Goal: Task Accomplishment & Management: Complete application form

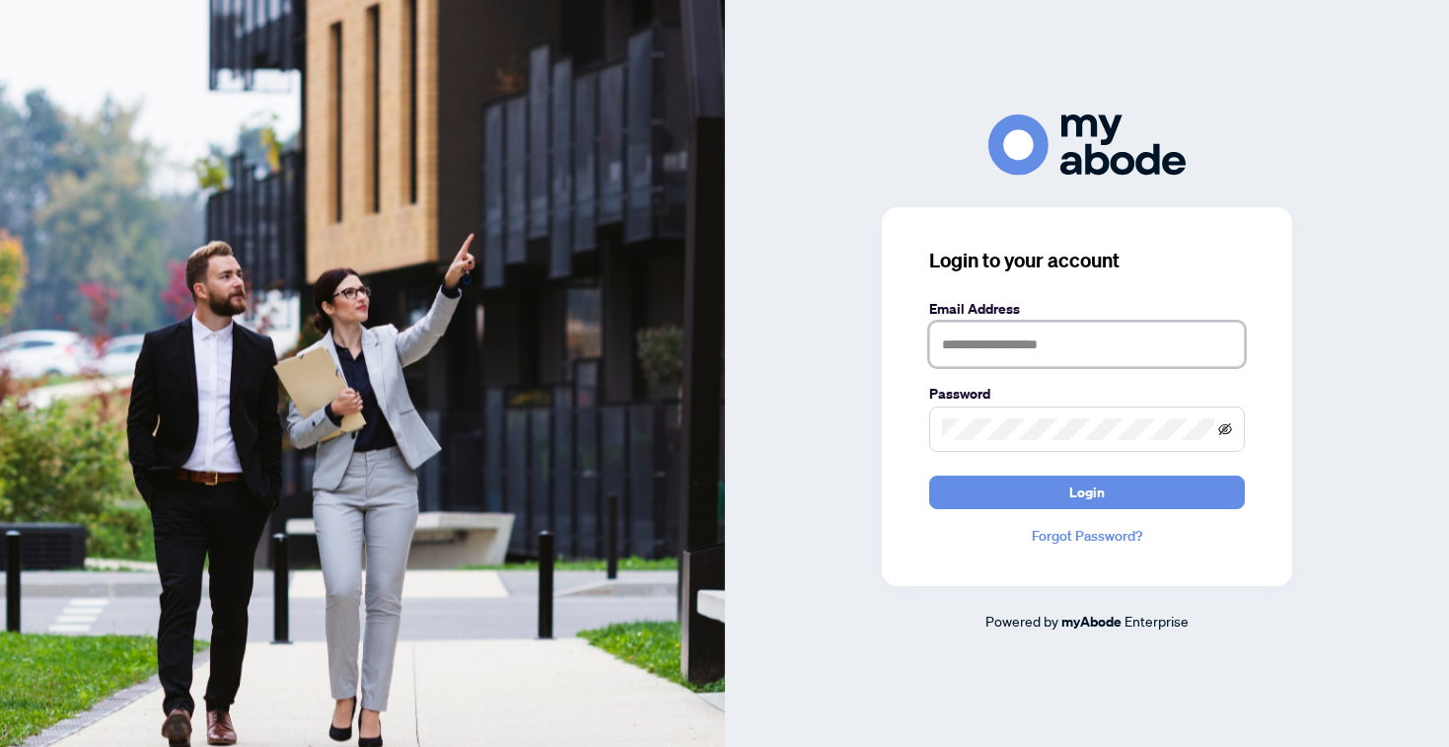
type input "**********"
click at [1226, 431] on icon "eye-invisible" at bounding box center [1225, 429] width 14 height 14
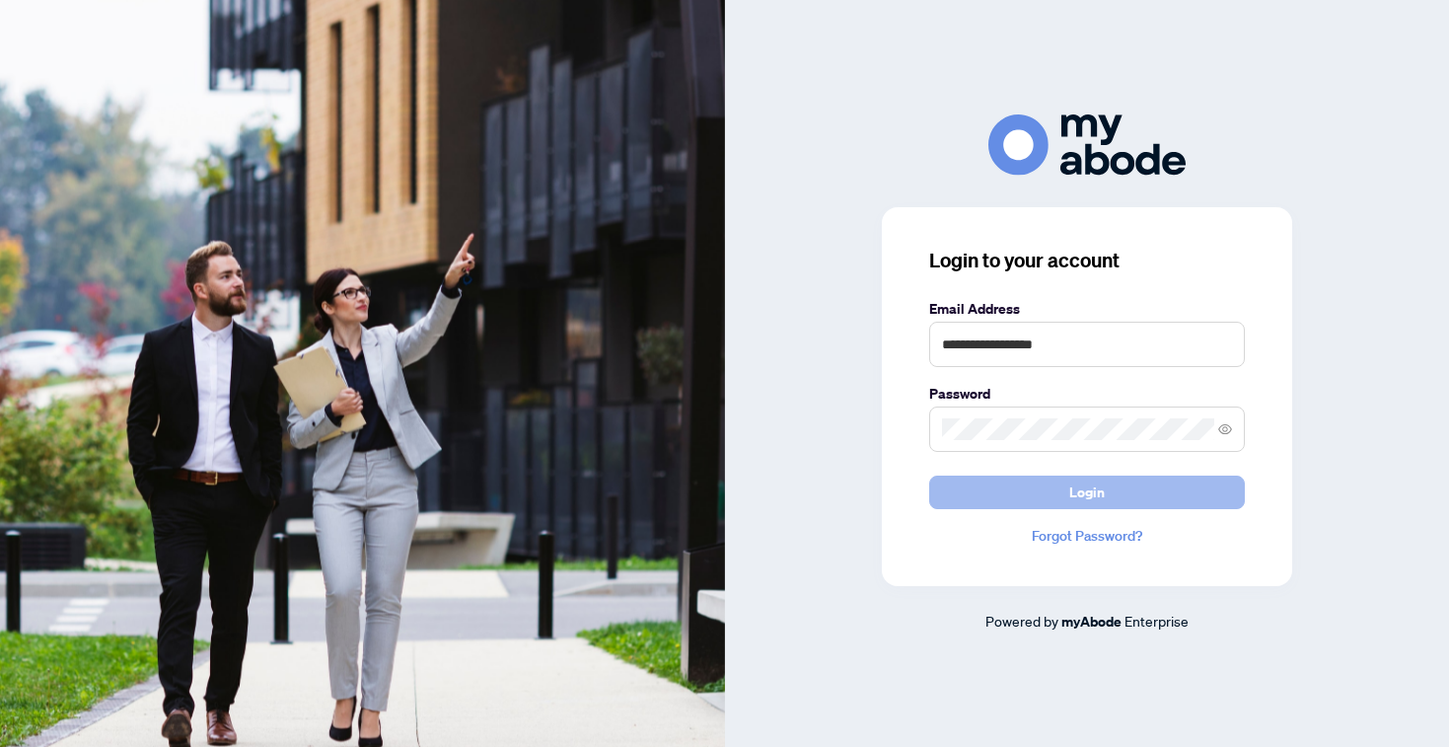
click at [1131, 503] on button "Login" at bounding box center [1087, 492] width 316 height 34
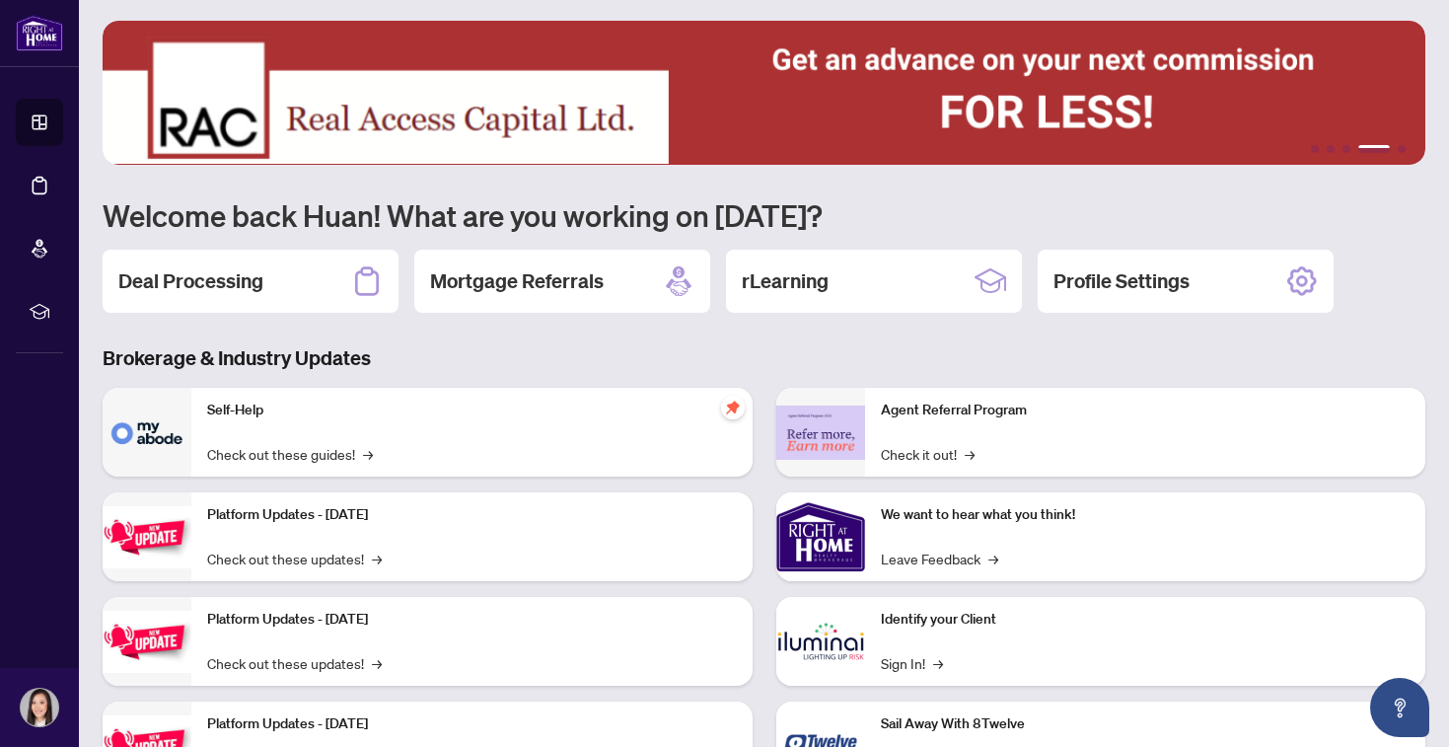
scroll to position [10, 0]
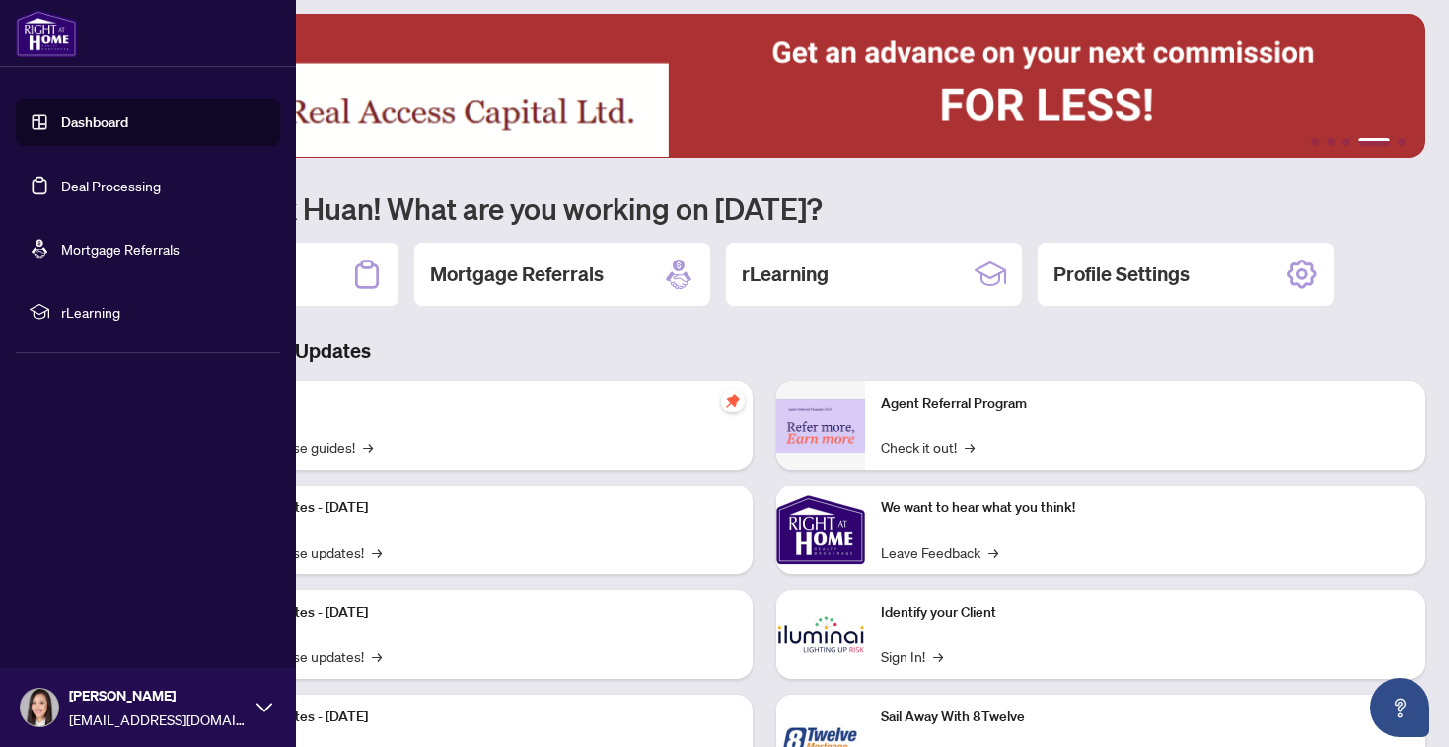
click at [87, 184] on link "Deal Processing" at bounding box center [111, 186] width 100 height 18
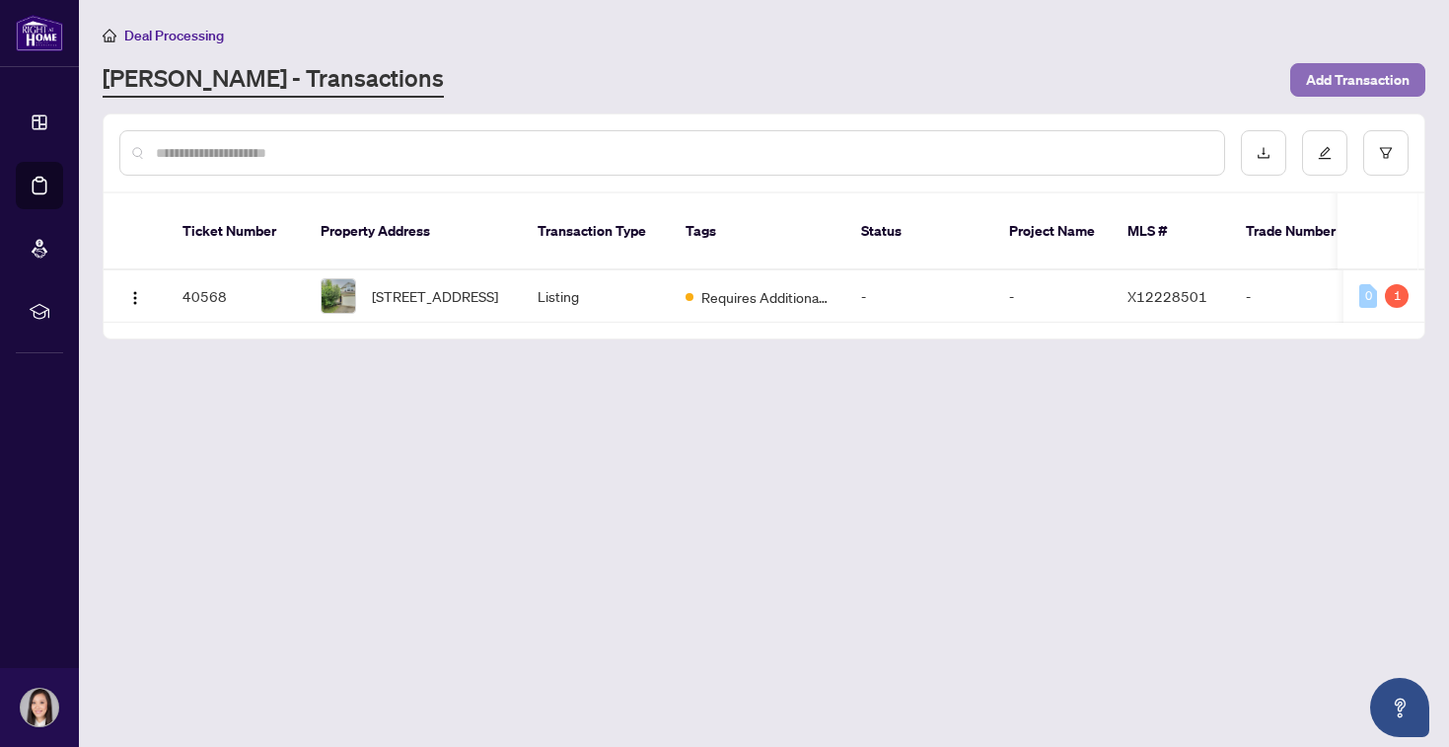
click at [1349, 64] on span "Add Transaction" at bounding box center [1358, 80] width 104 height 32
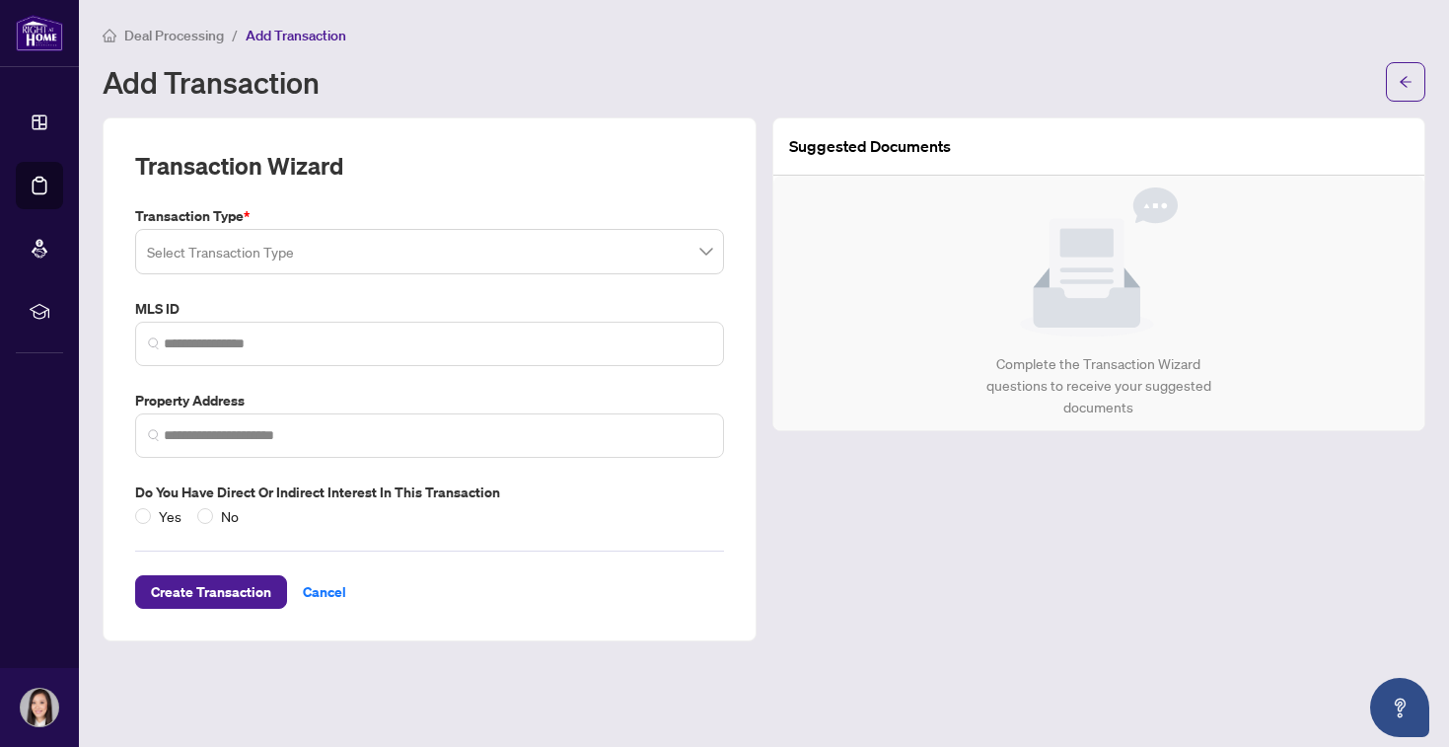
click at [624, 246] on input "search" at bounding box center [420, 254] width 547 height 43
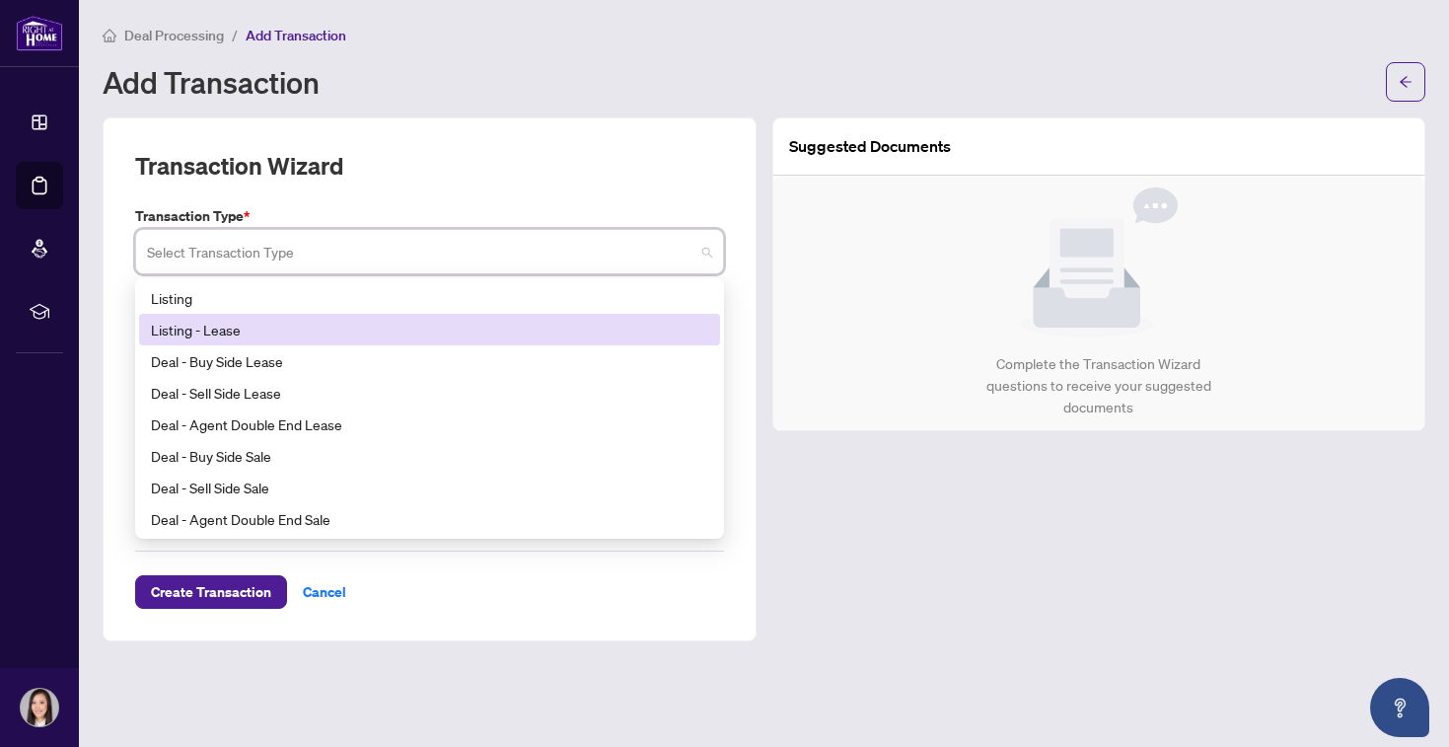
click at [626, 322] on div "Listing - Lease" at bounding box center [429, 330] width 557 height 22
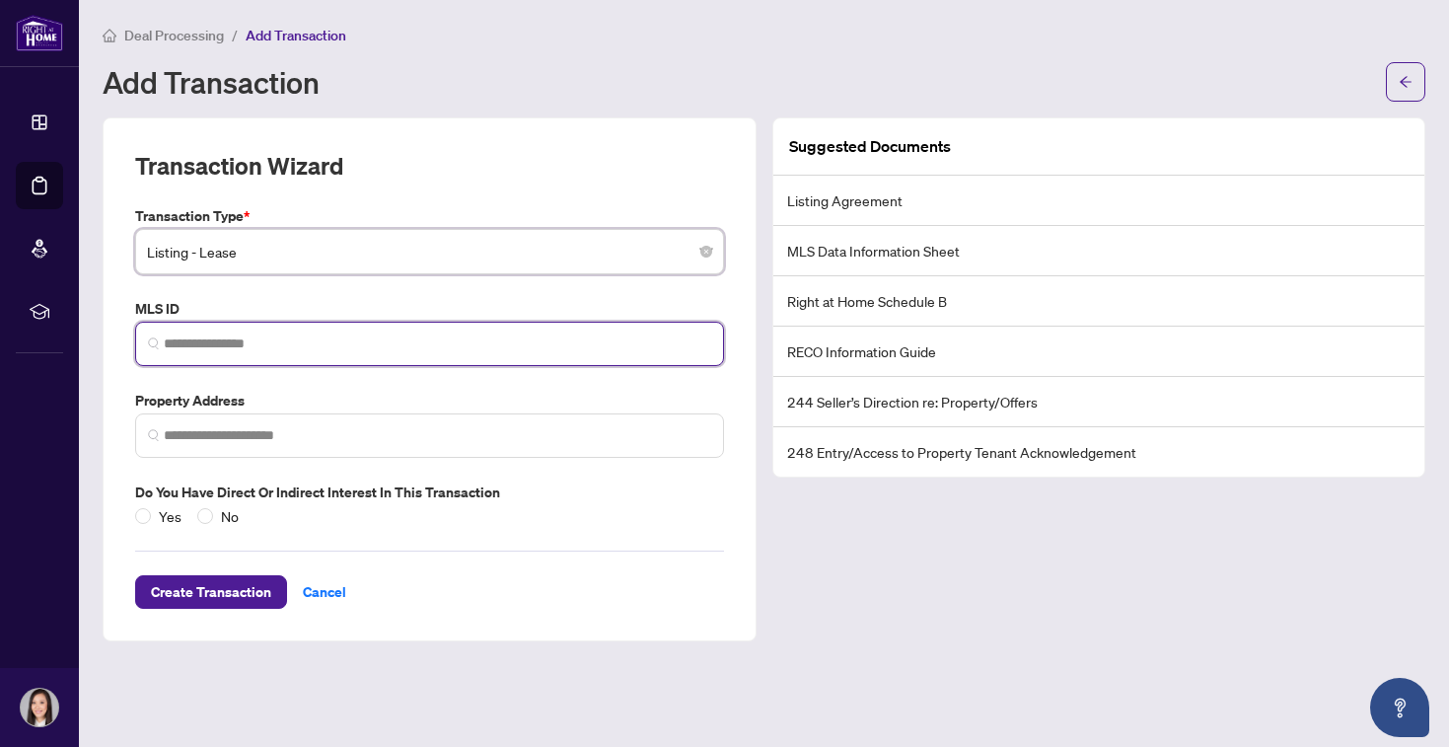
click at [471, 343] on input "search" at bounding box center [437, 343] width 547 height 21
paste input "*********"
type input "*********"
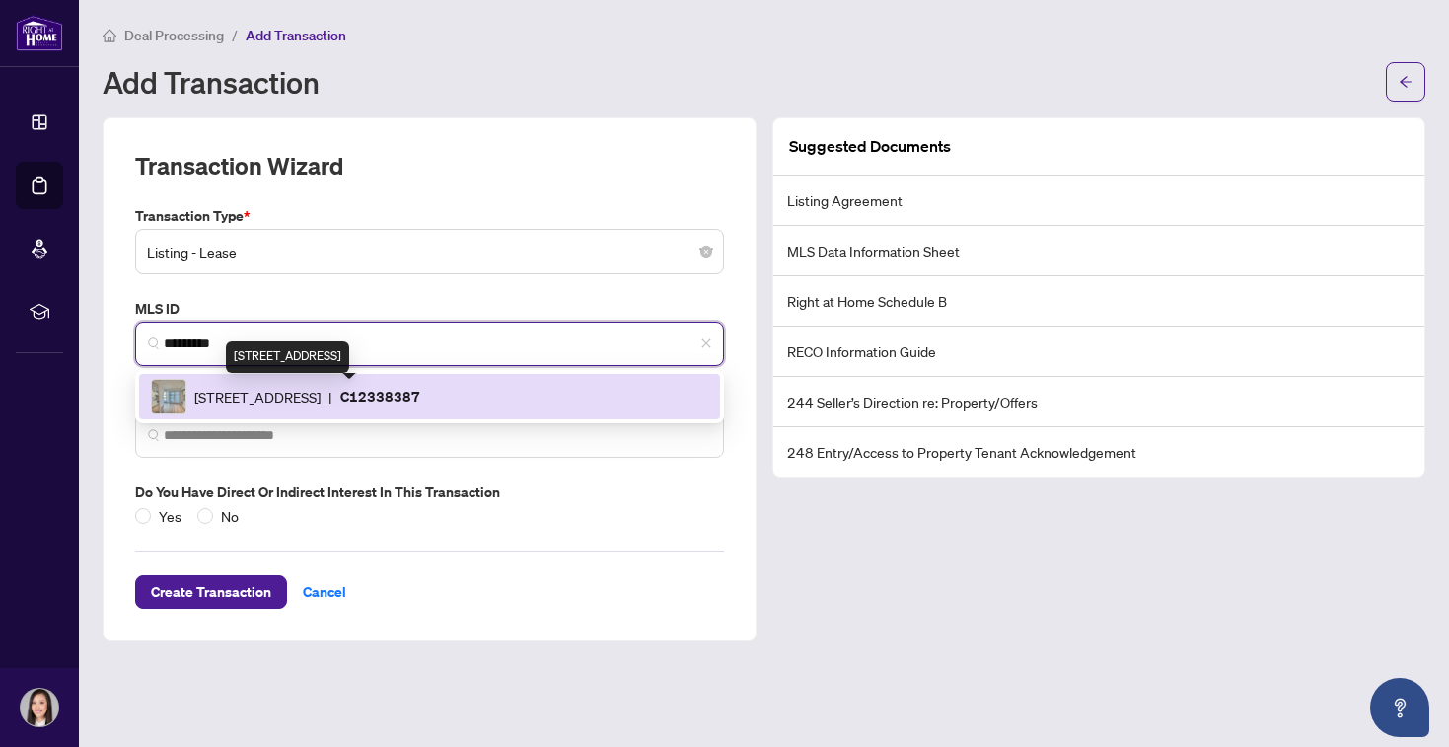
click at [321, 402] on span "230 Simcoe St, Toronto, Ontario M5T 0G7, Canada" at bounding box center [257, 397] width 126 height 22
type input "**********"
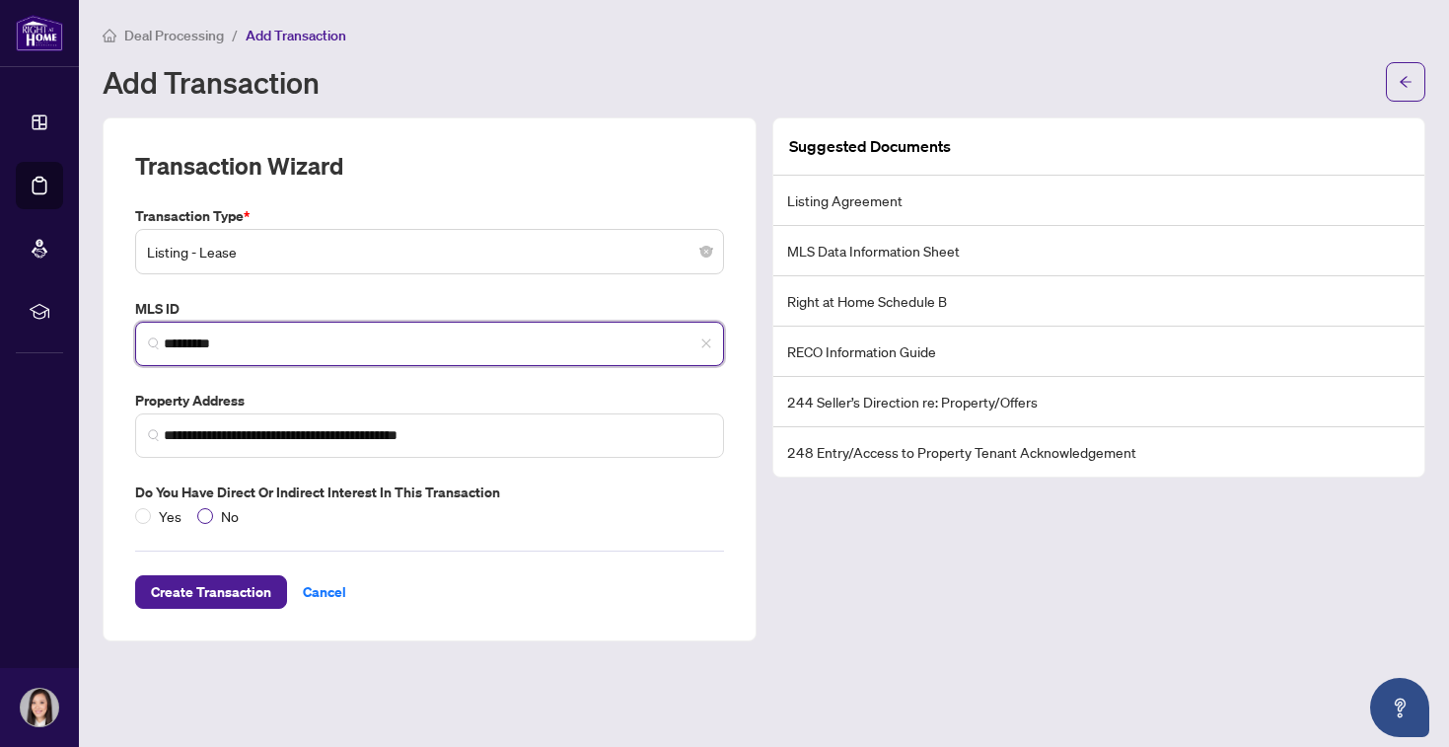
type input "*********"
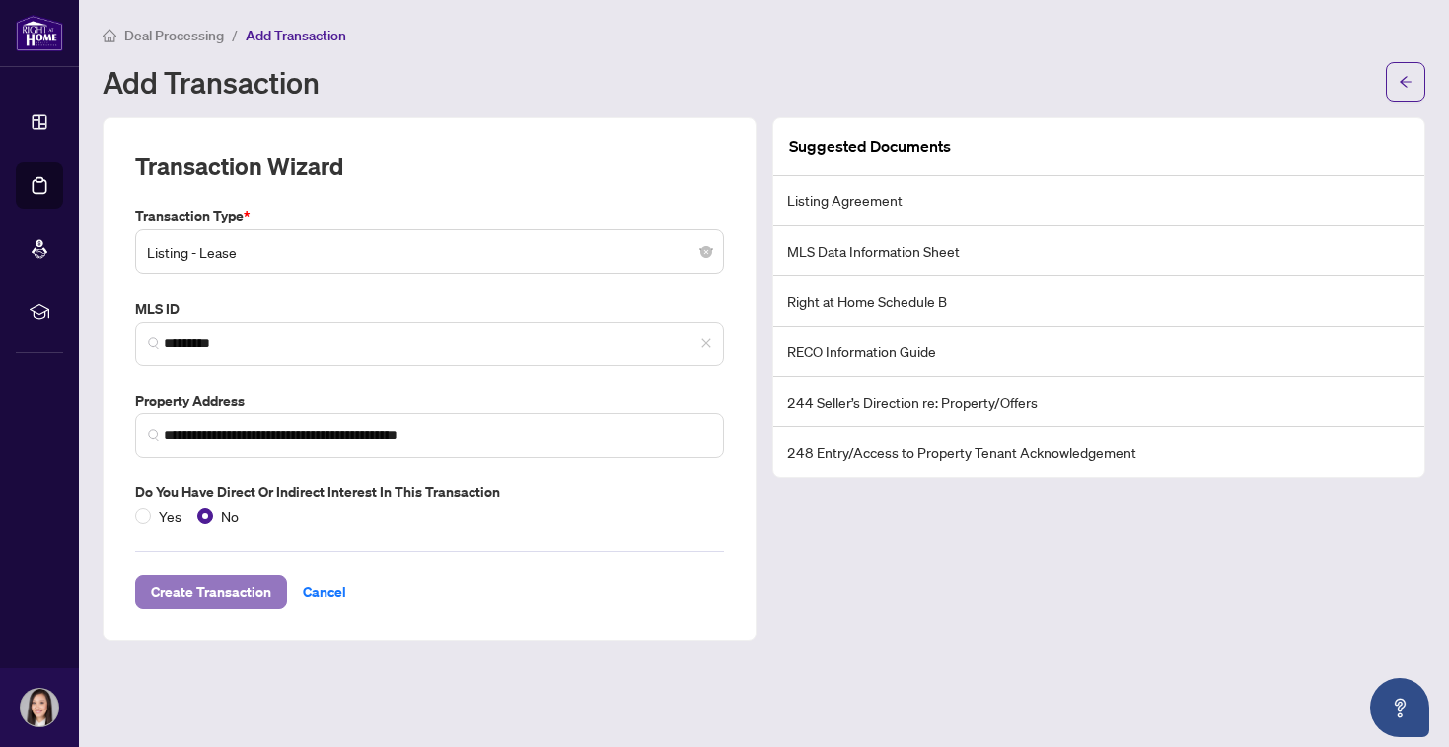
click at [205, 590] on span "Create Transaction" at bounding box center [211, 592] width 120 height 32
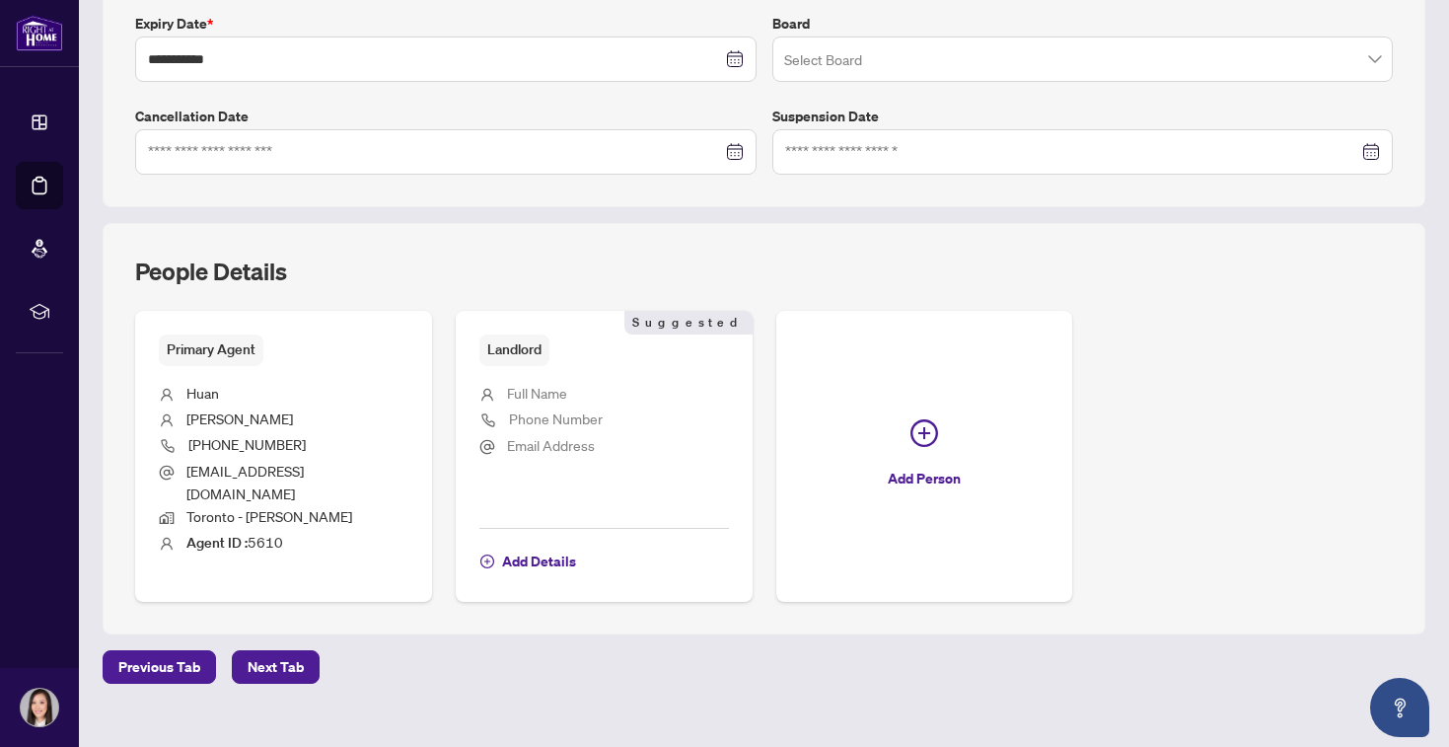
scroll to position [529, 0]
click at [528, 393] on span "Full Name" at bounding box center [537, 395] width 60 height 18
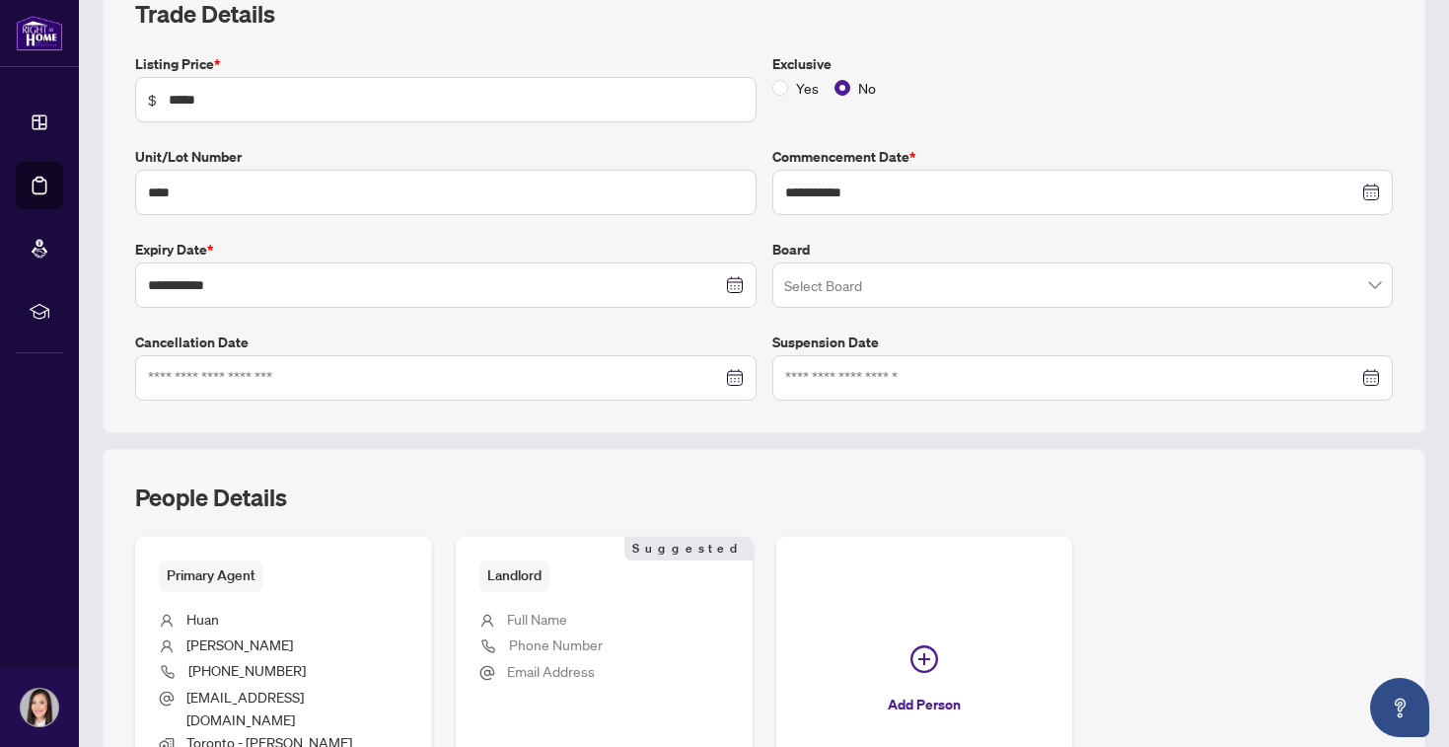
scroll to position [538, 0]
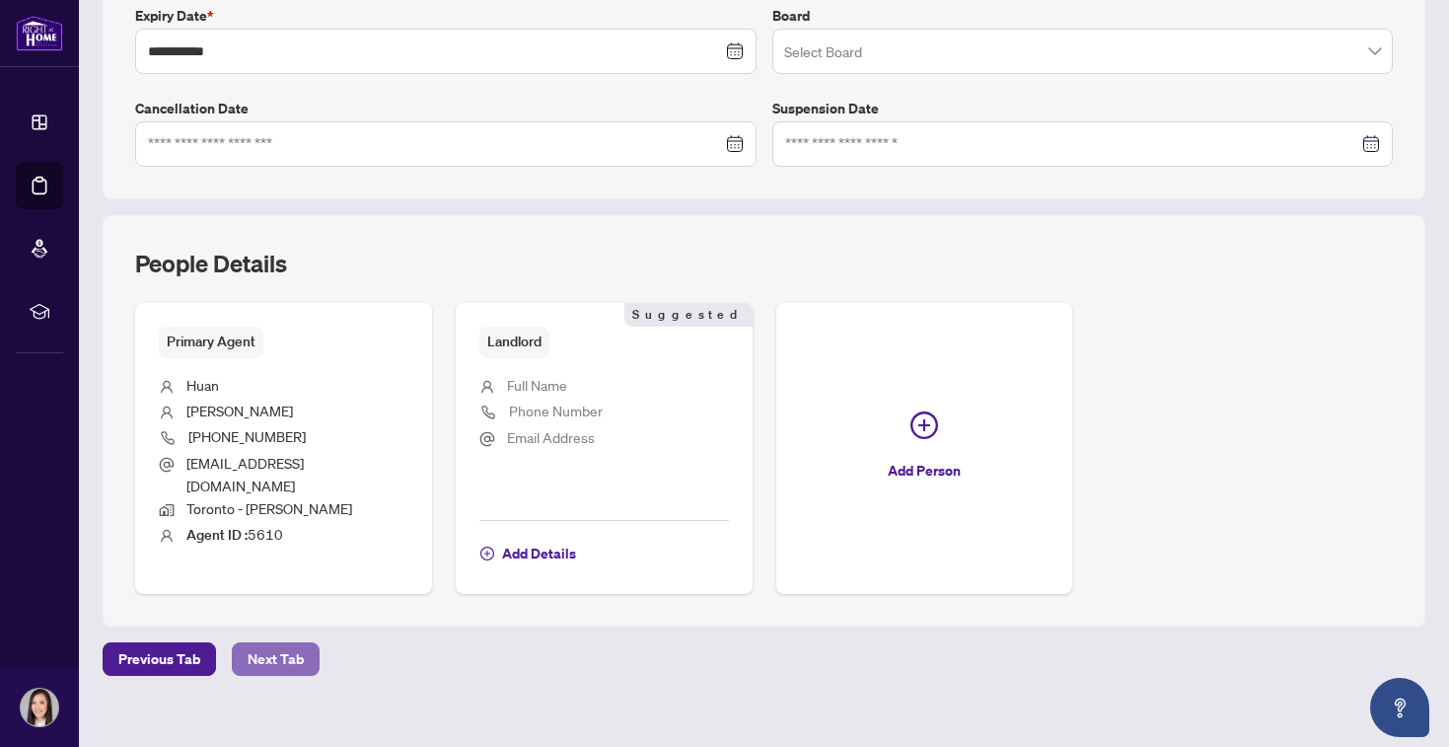
click at [298, 643] on span "Next Tab" at bounding box center [276, 659] width 56 height 32
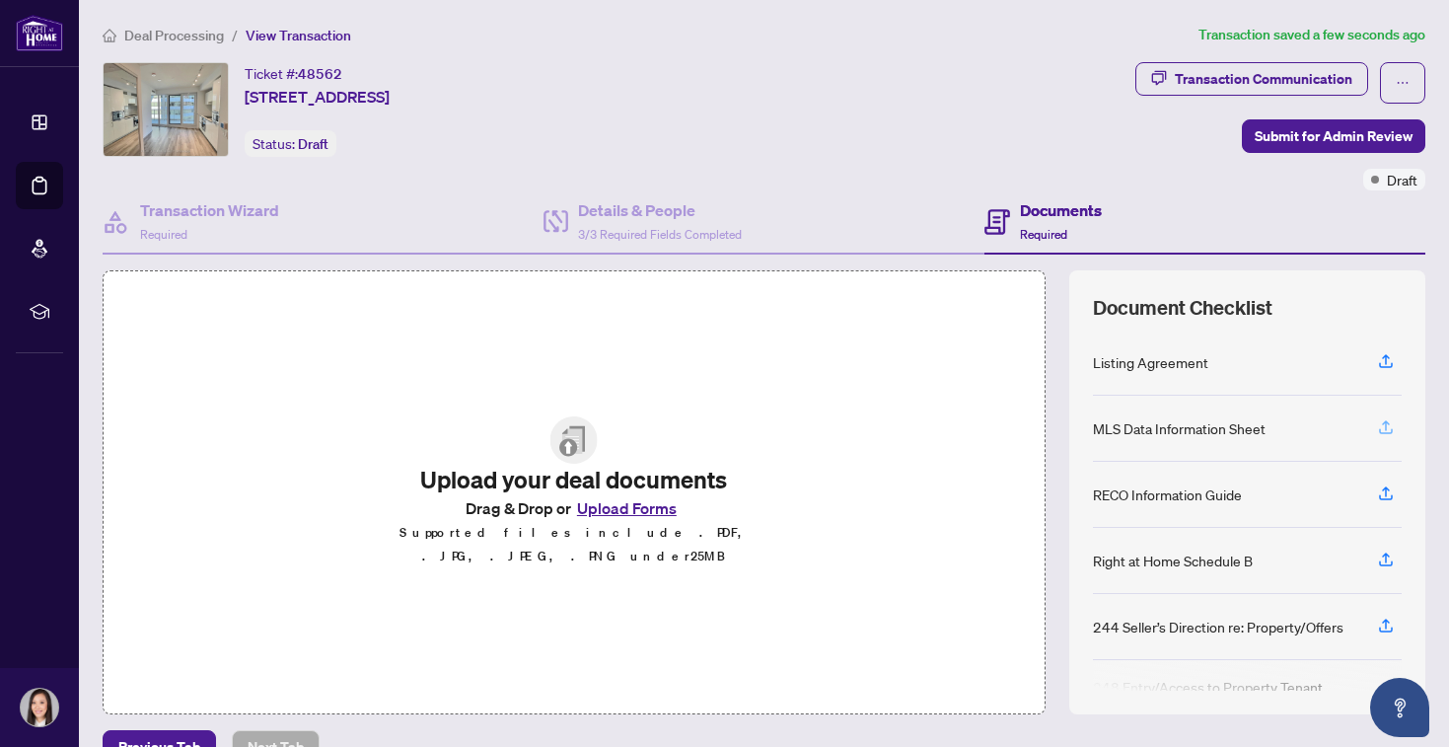
click at [1387, 420] on icon "button" at bounding box center [1386, 425] width 8 height 10
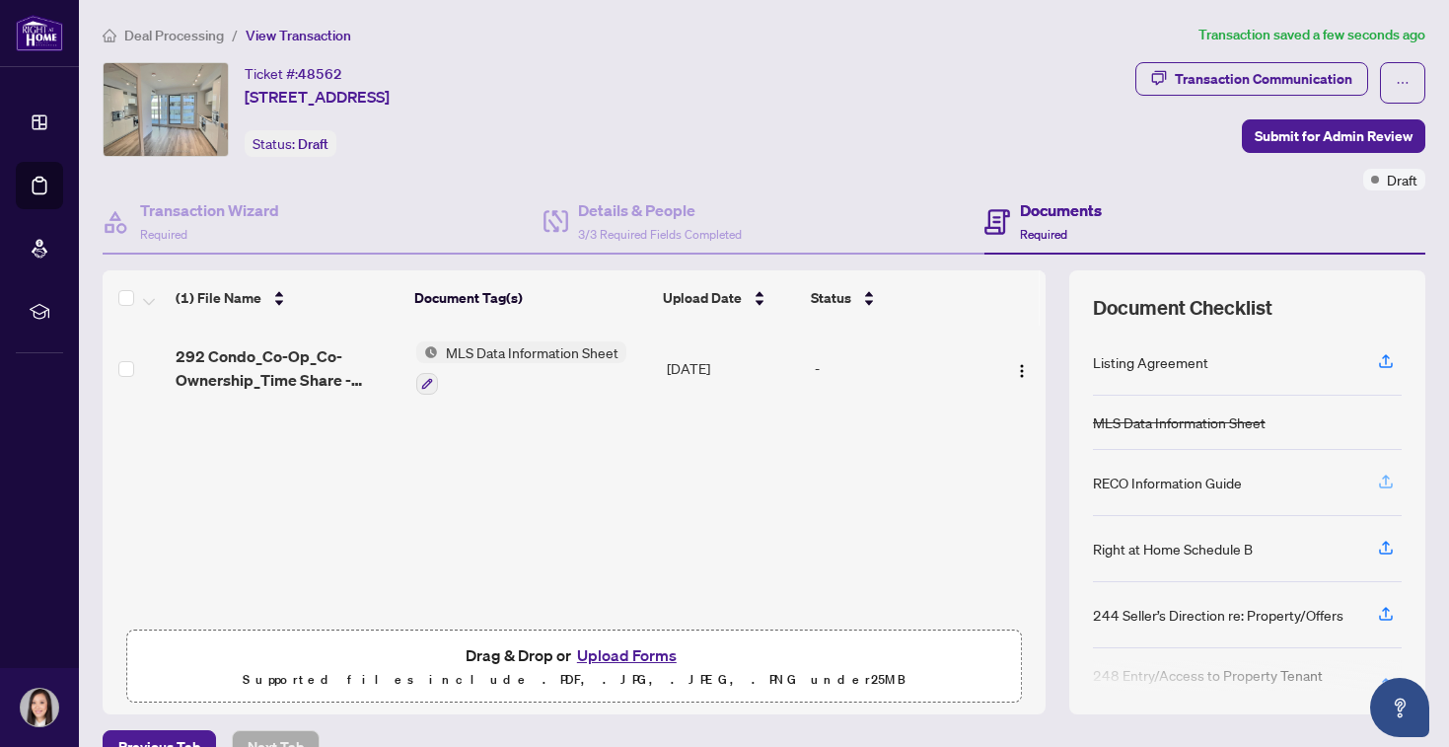
click at [1382, 480] on icon "button" at bounding box center [1386, 481] width 18 height 18
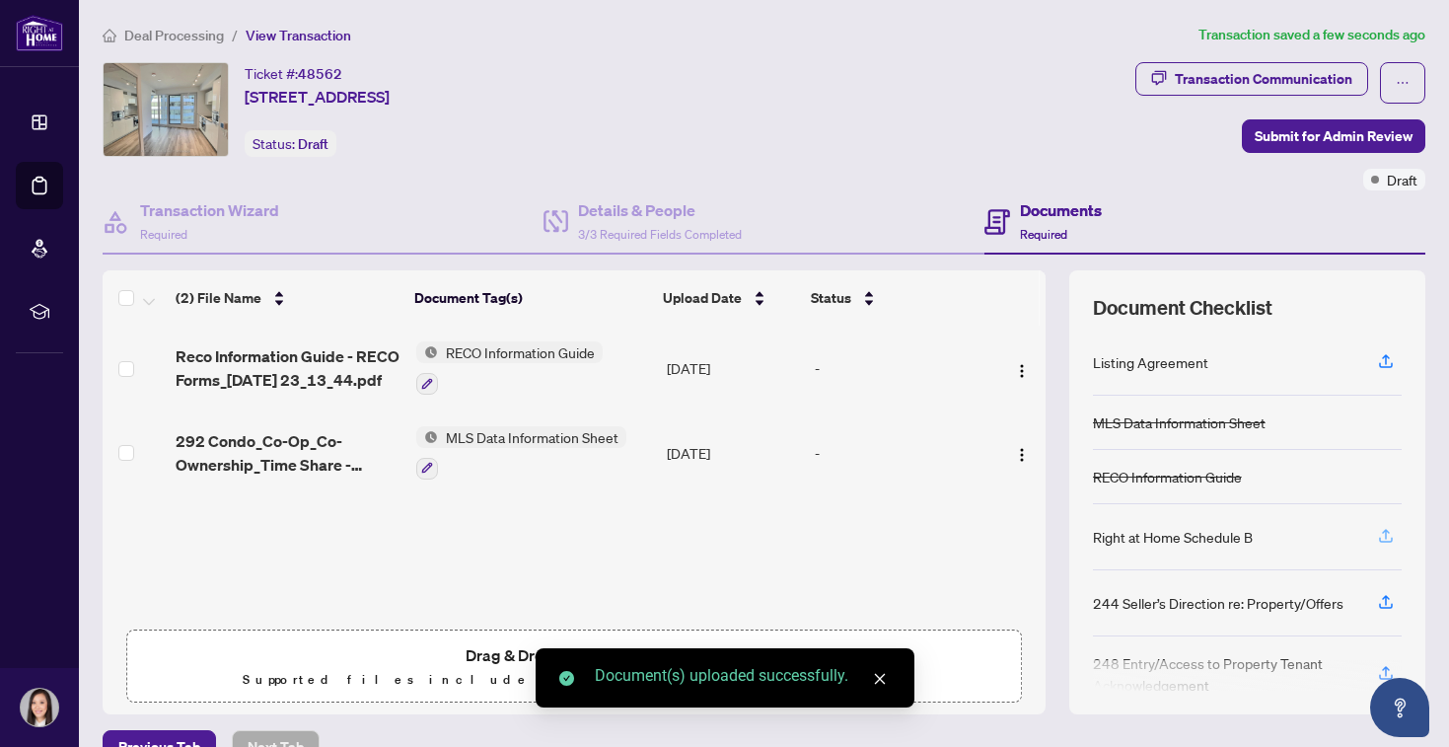
click at [1385, 539] on icon "button" at bounding box center [1386, 538] width 14 height 5
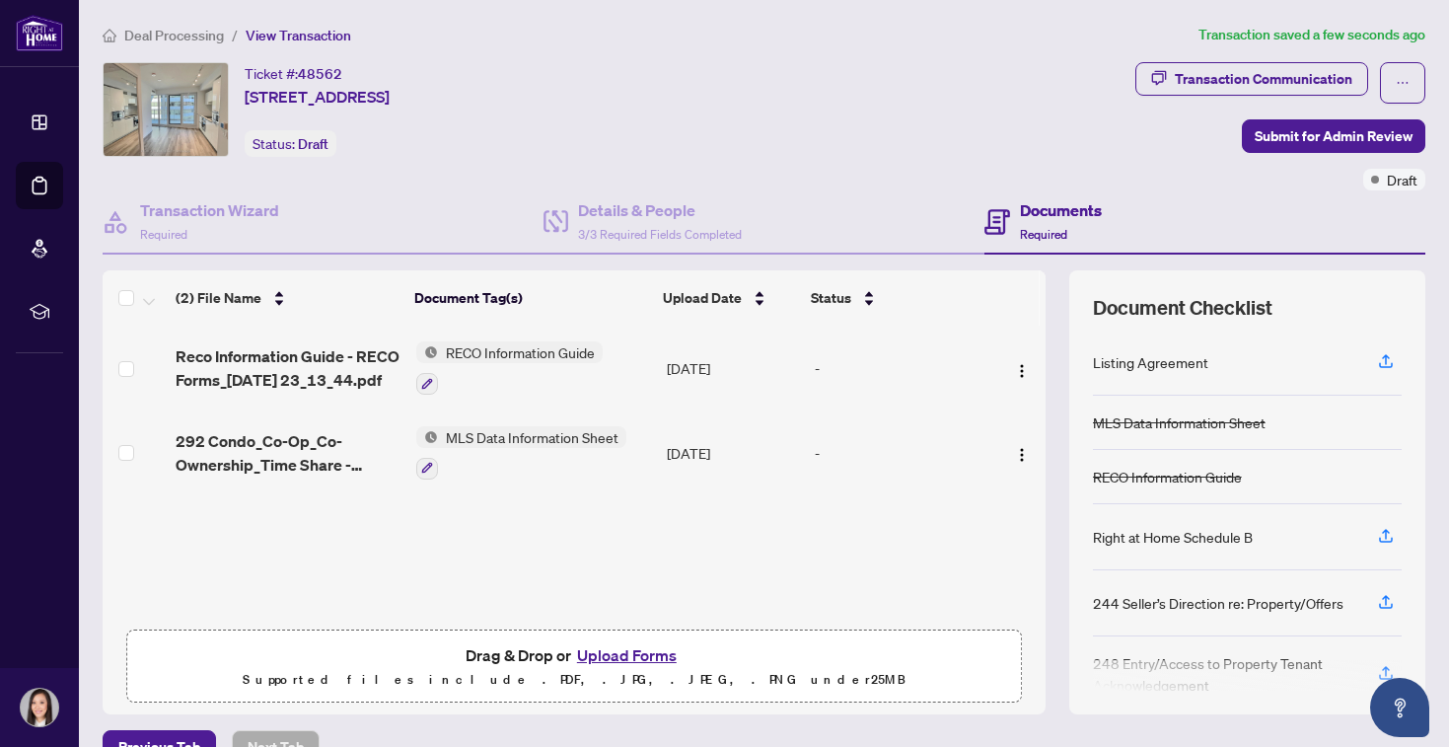
scroll to position [29, 0]
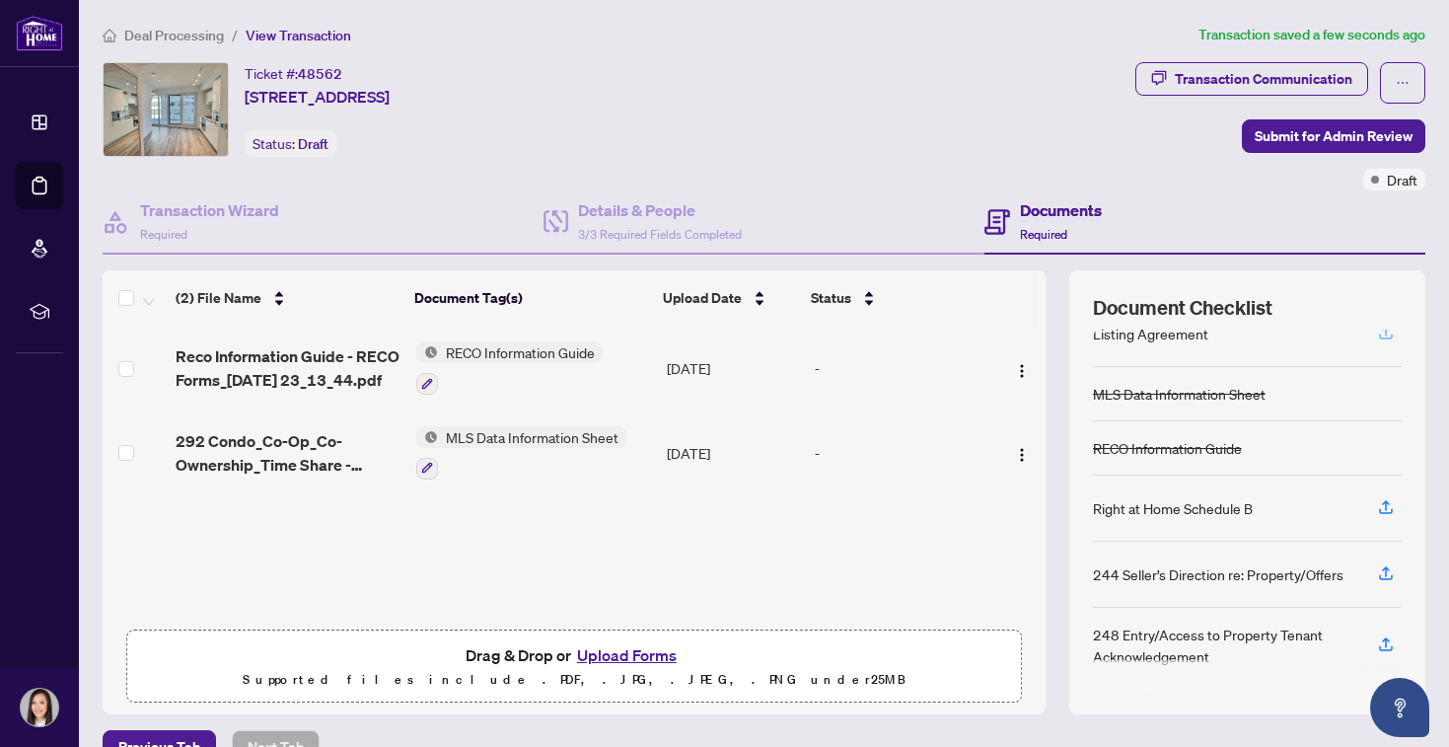
click at [1381, 329] on icon "button" at bounding box center [1386, 332] width 18 height 18
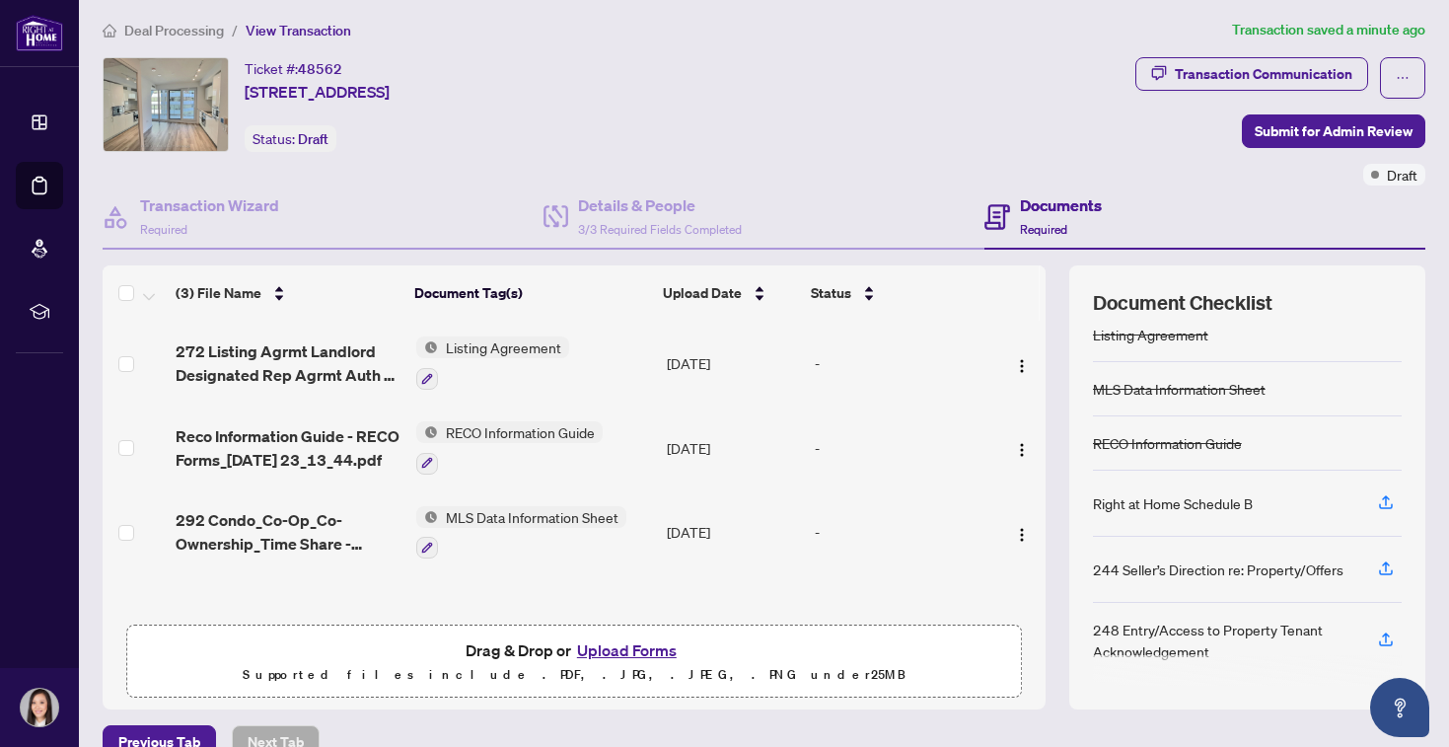
scroll to position [0, 0]
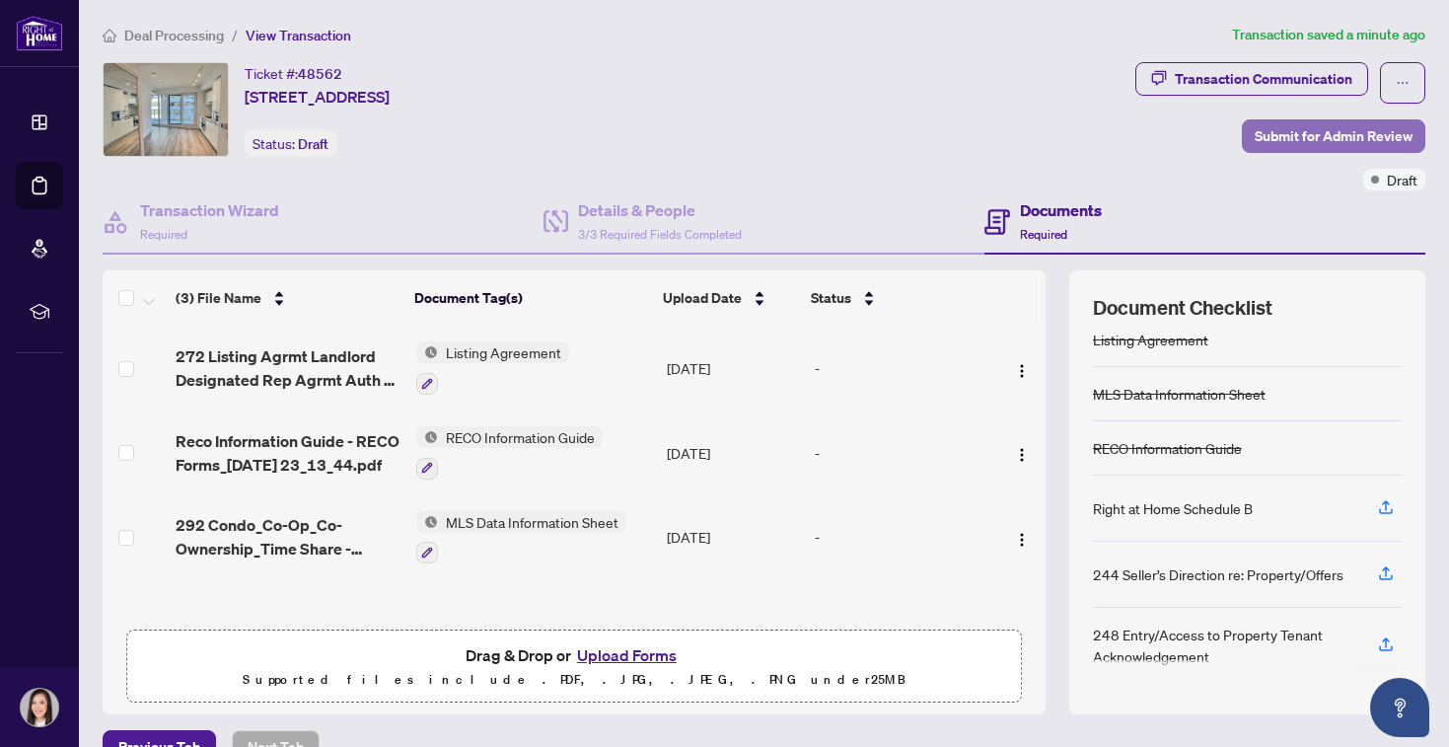
click at [1303, 138] on span "Submit for Admin Review" at bounding box center [1333, 136] width 158 height 32
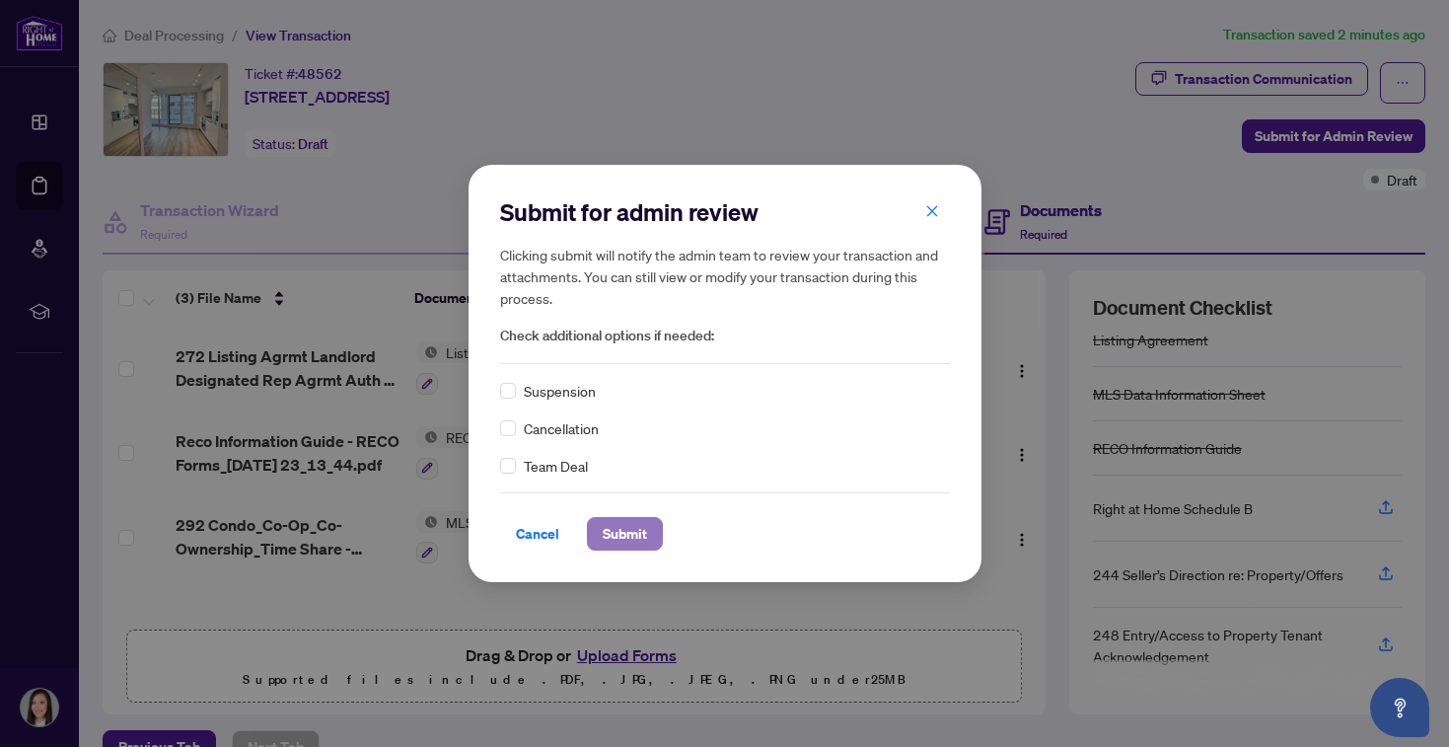
click at [624, 538] on span "Submit" at bounding box center [625, 534] width 44 height 32
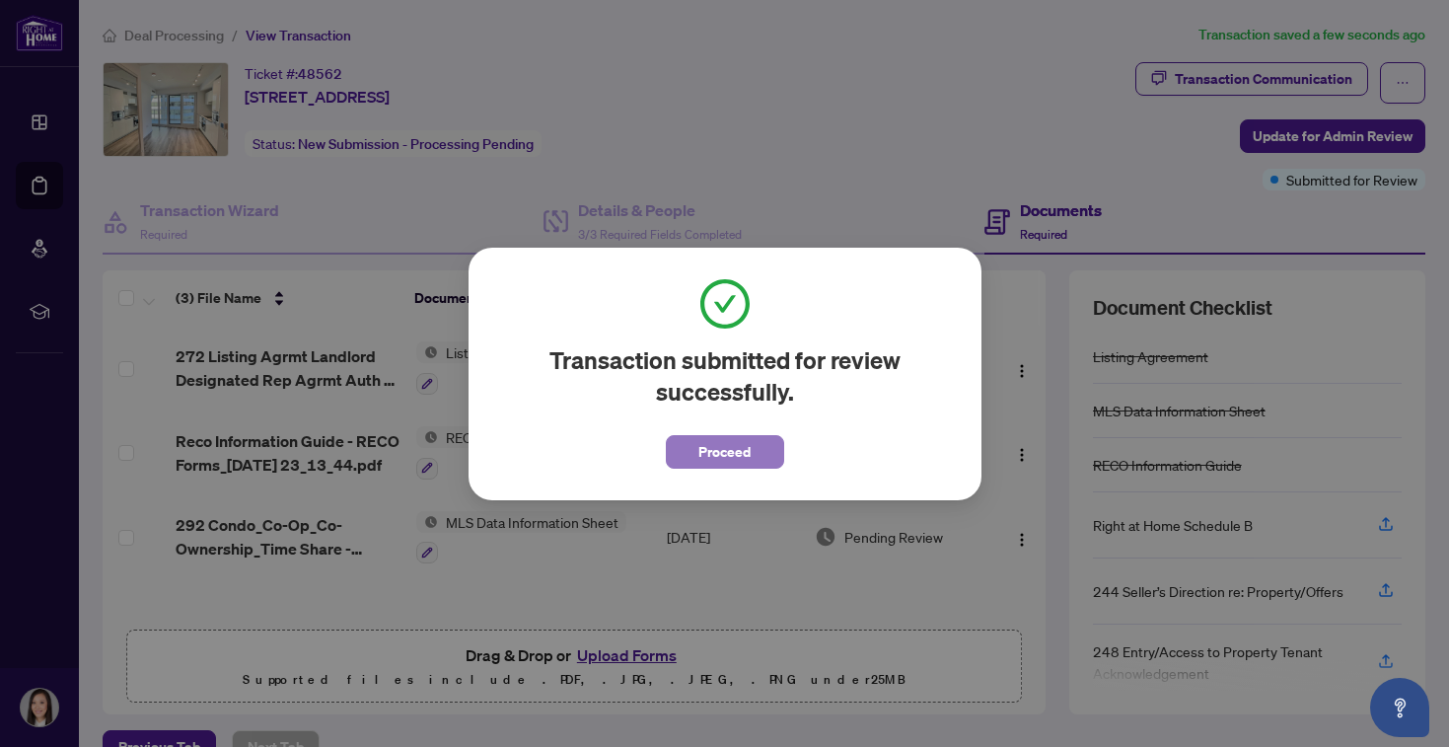
click at [712, 455] on span "Proceed" at bounding box center [724, 452] width 52 height 32
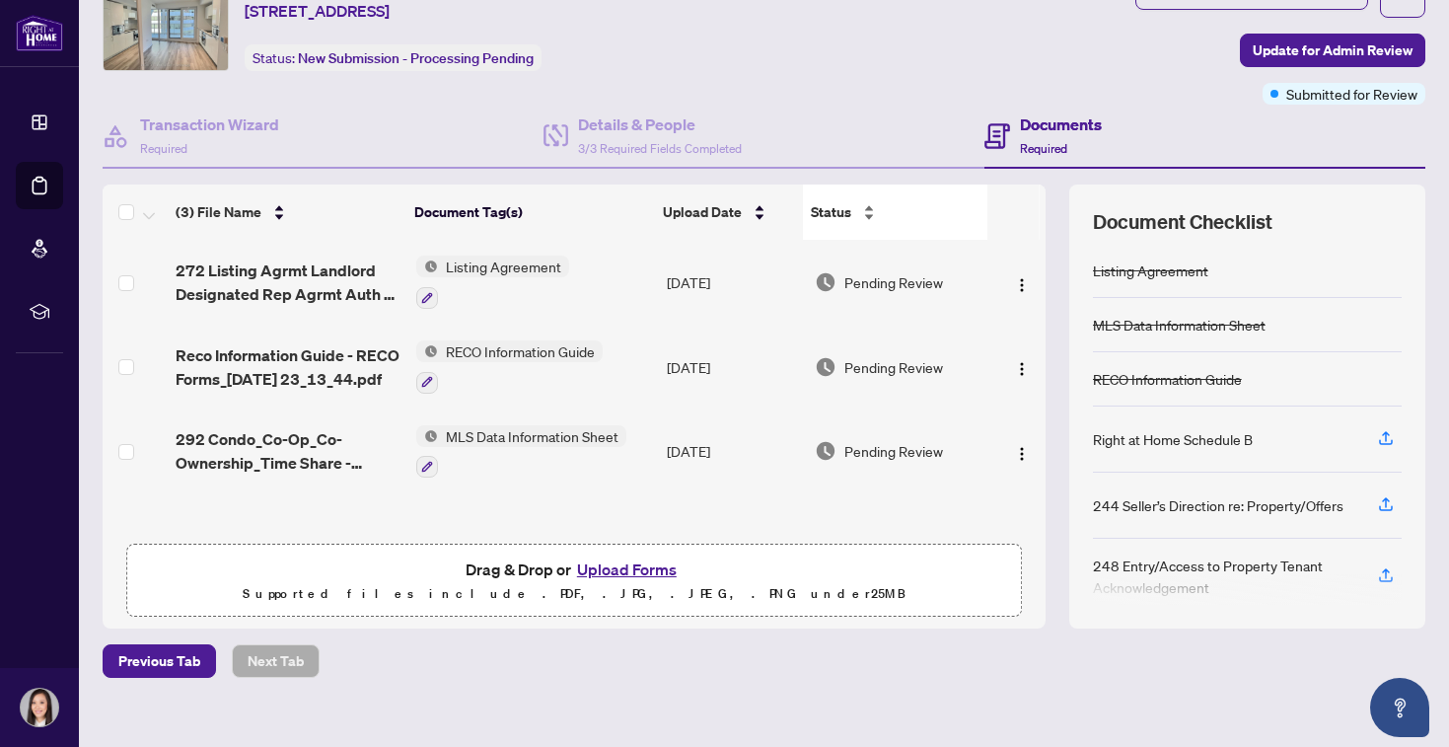
scroll to position [107, 0]
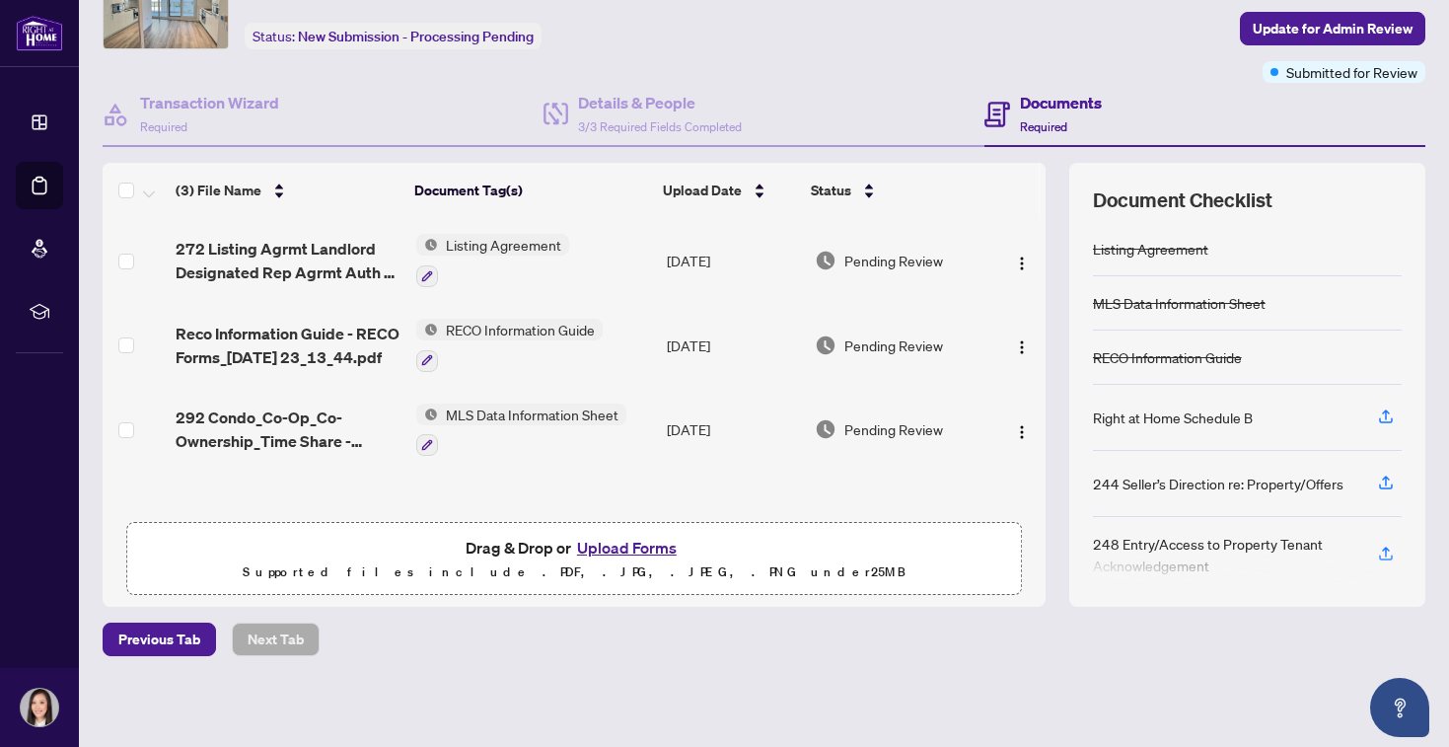
click at [633, 551] on button "Upload Forms" at bounding box center [626, 547] width 111 height 26
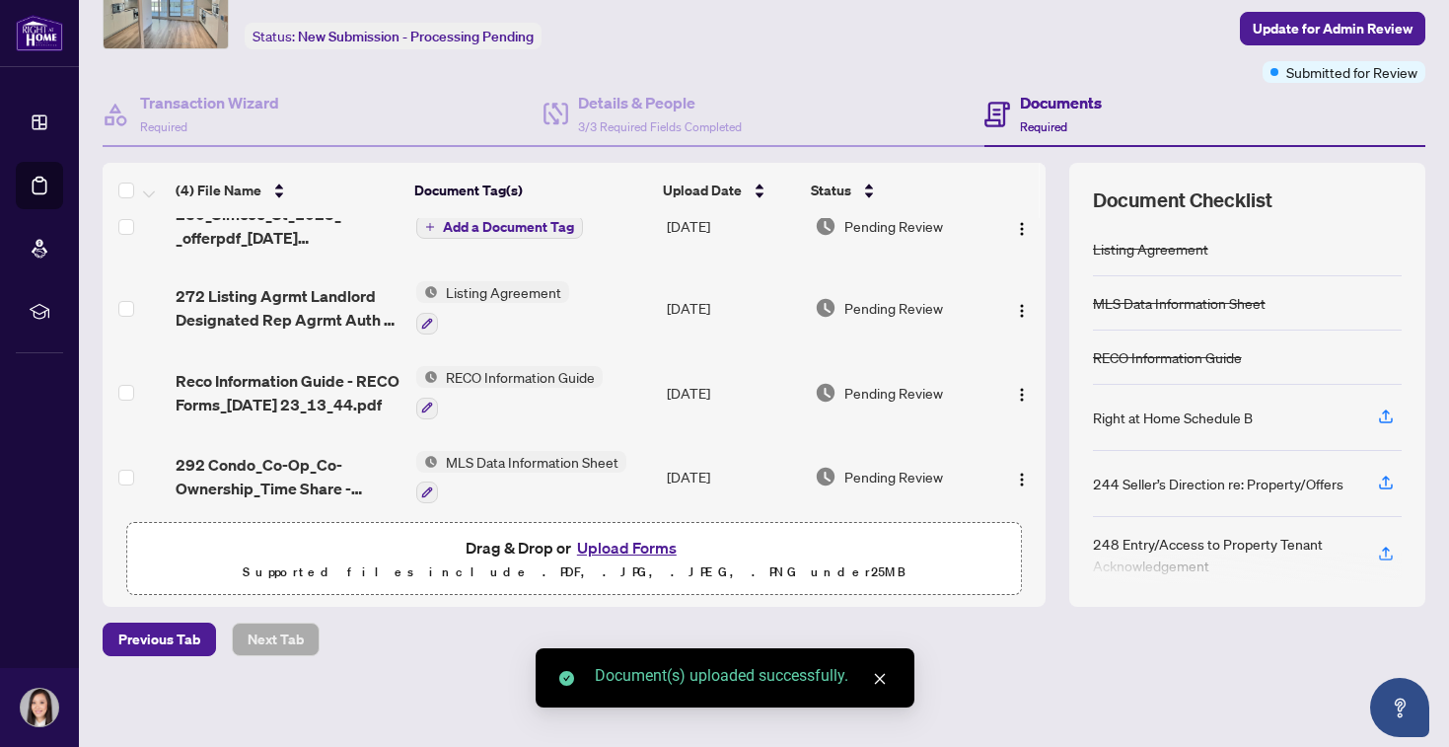
scroll to position [42, 0]
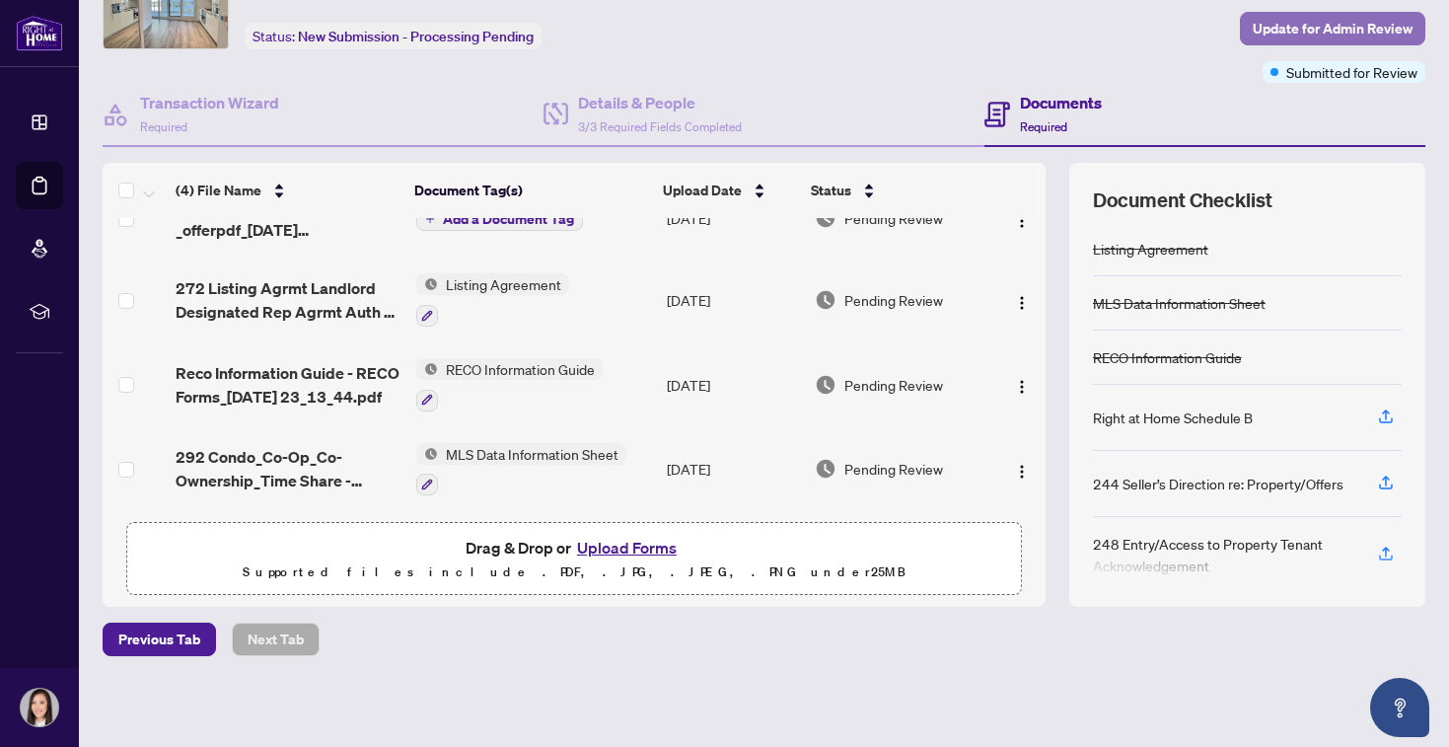
click at [1326, 33] on span "Update for Admin Review" at bounding box center [1332, 29] width 160 height 32
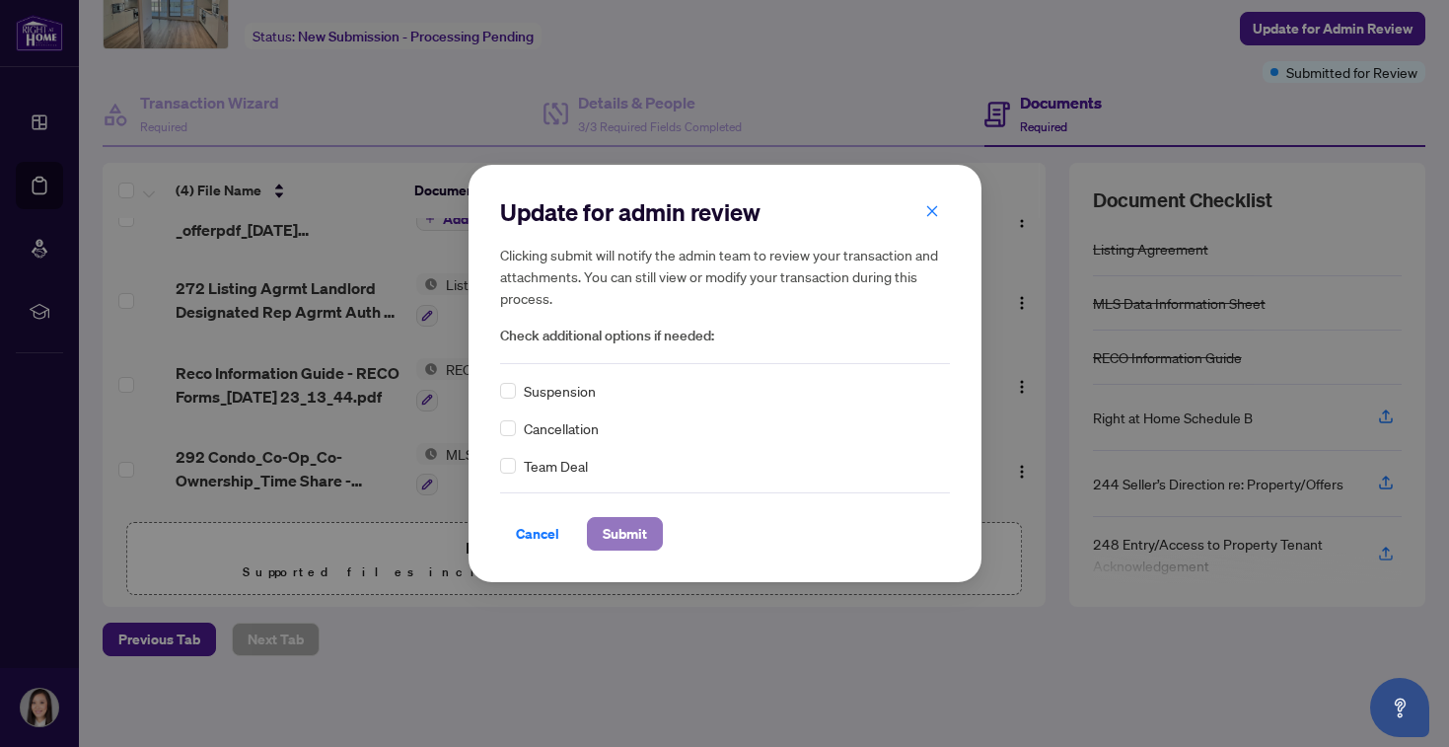
click at [631, 546] on span "Submit" at bounding box center [625, 534] width 44 height 32
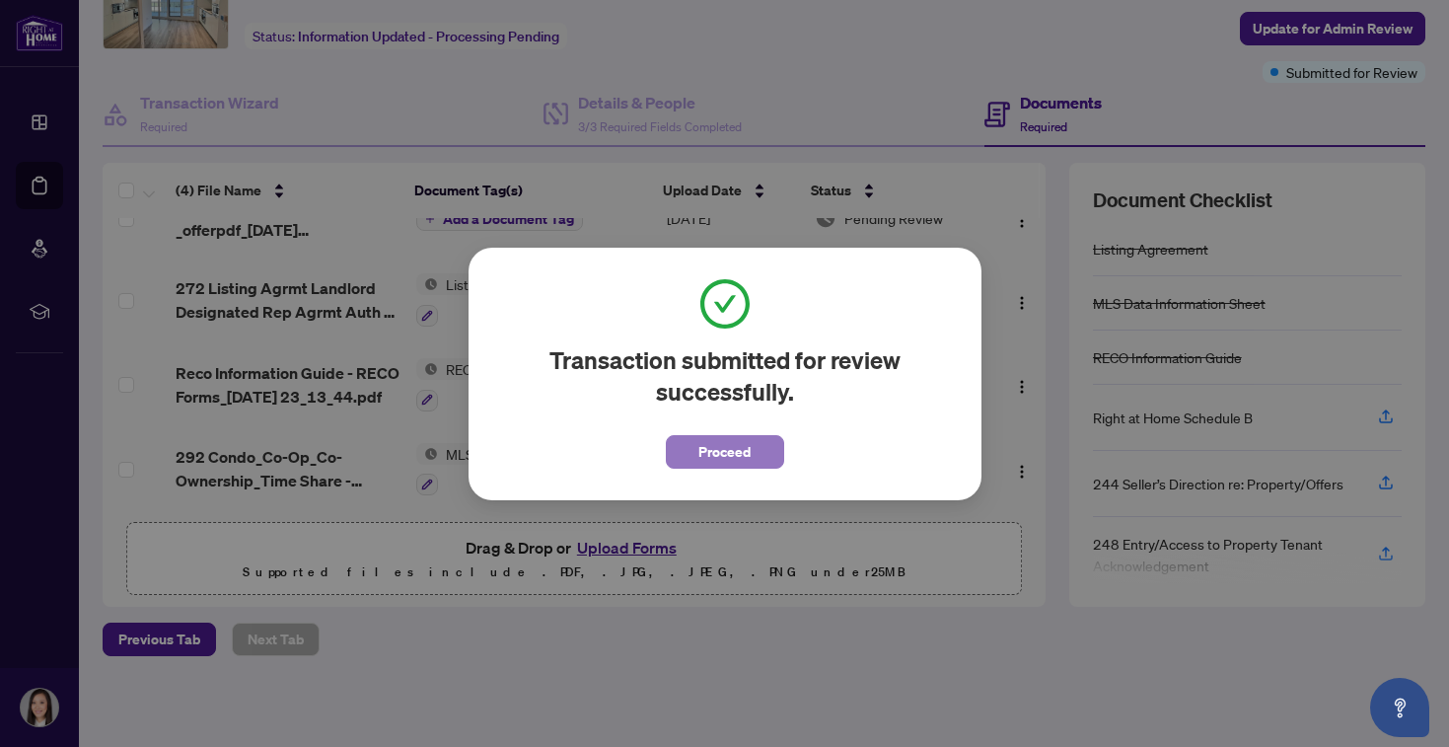
click at [739, 457] on span "Proceed" at bounding box center [724, 452] width 52 height 32
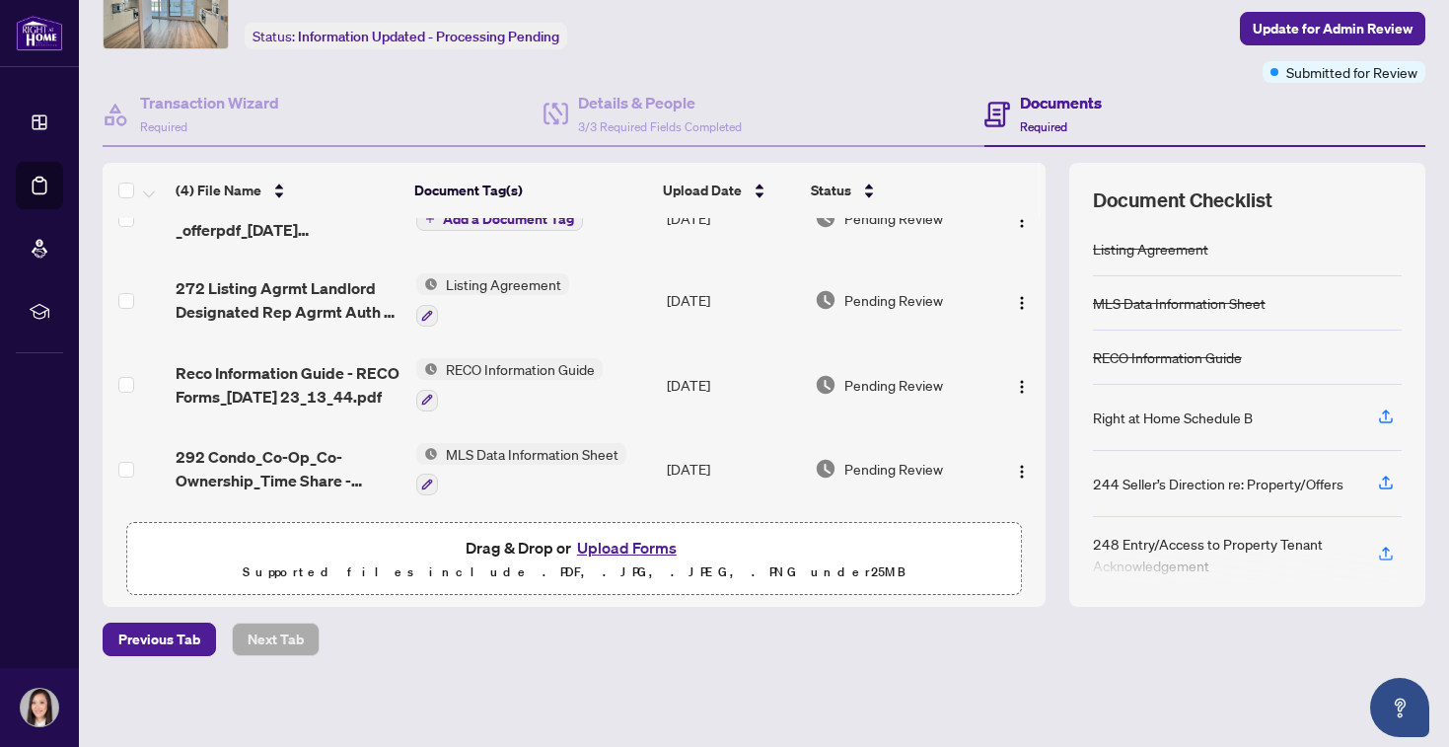
scroll to position [0, 0]
